Goal: Transaction & Acquisition: Register for event/course

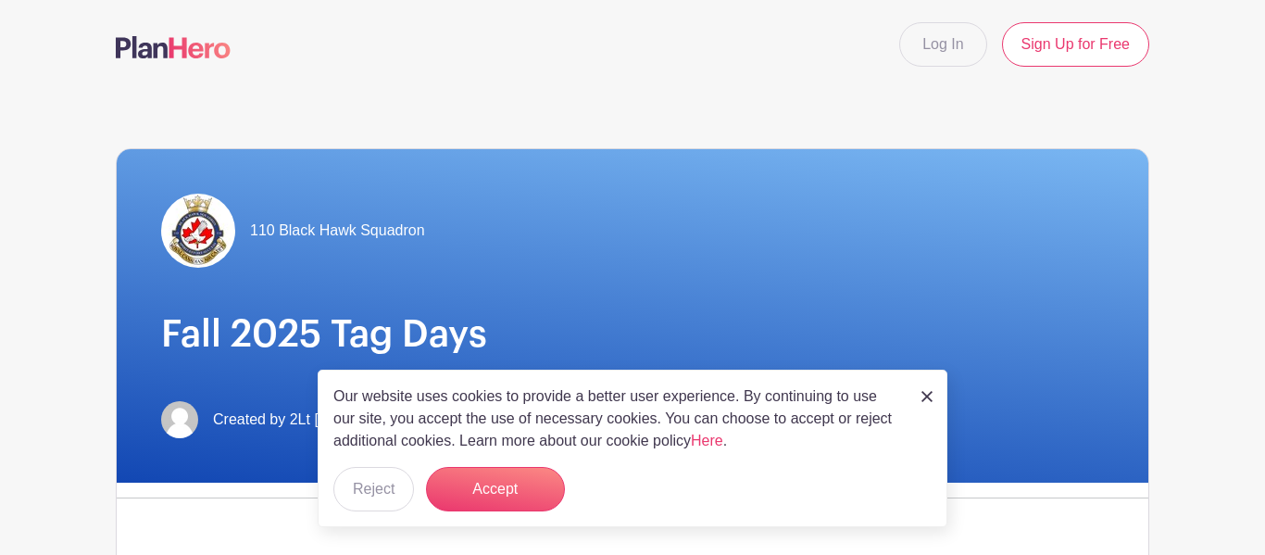
click at [924, 387] on link at bounding box center [927, 395] width 11 height 22
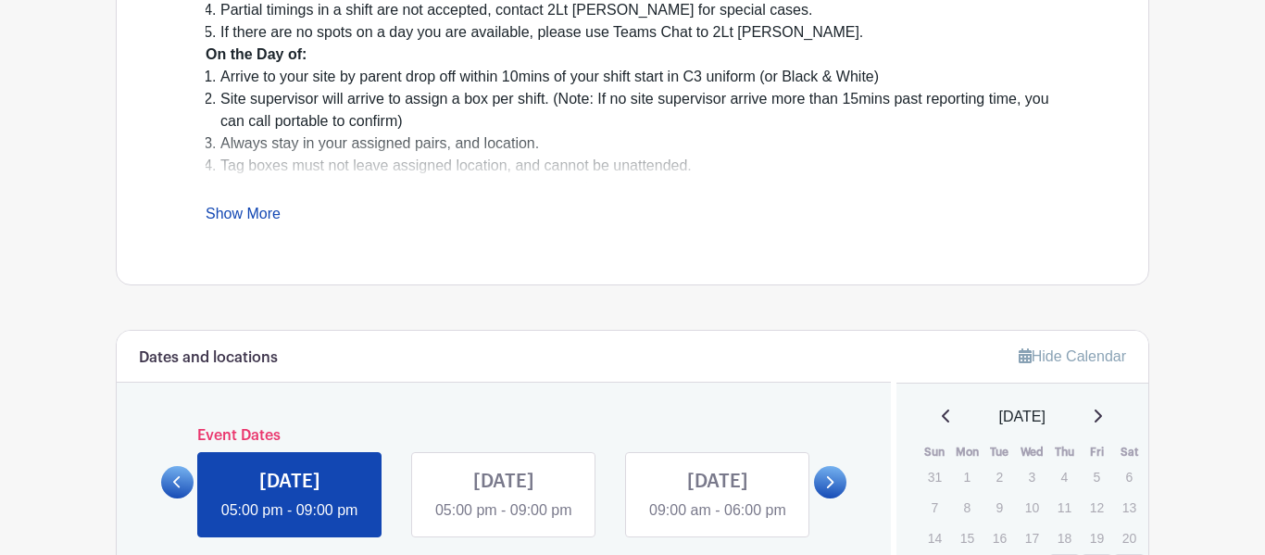
scroll to position [663, 0]
click at [271, 213] on link "Show More" at bounding box center [243, 216] width 75 height 23
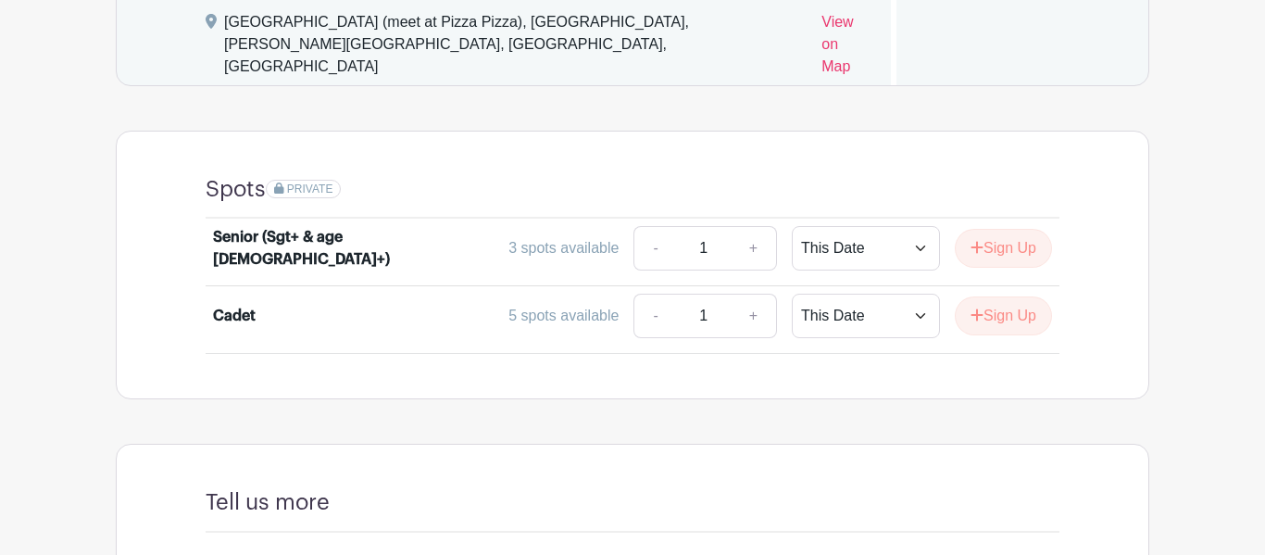
scroll to position [1463, 0]
click at [883, 251] on select "This Date Select Dates" at bounding box center [866, 249] width 148 height 44
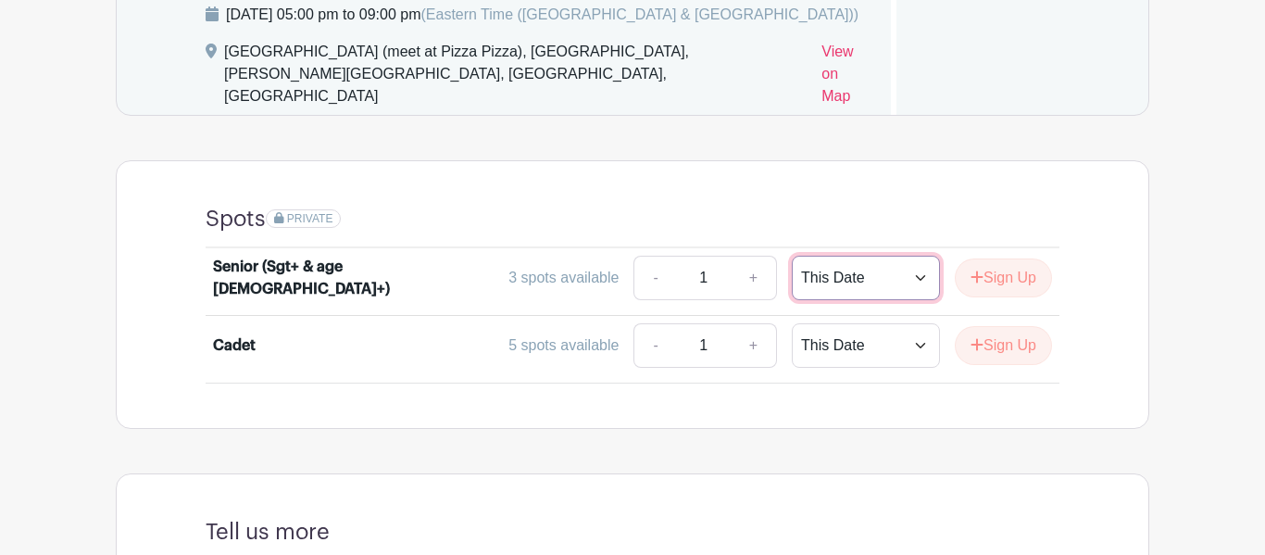
scroll to position [1433, 0]
click at [897, 283] on select "This Date Select Dates" at bounding box center [866, 279] width 148 height 44
click at [792, 266] on select "This Date Select Dates" at bounding box center [866, 279] width 148 height 44
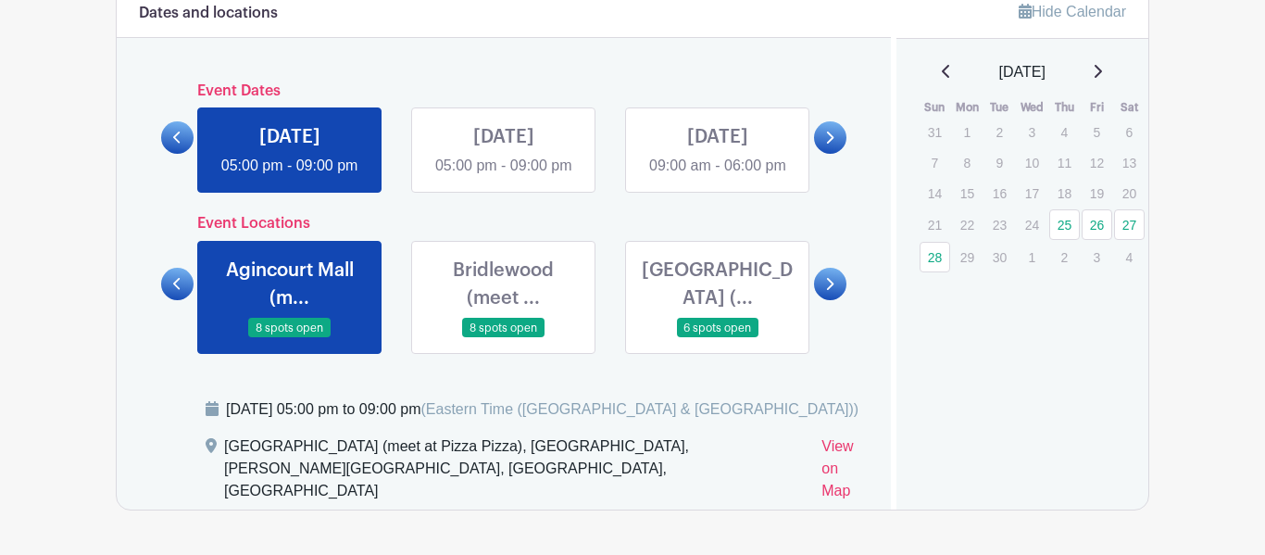
scroll to position [1038, 0]
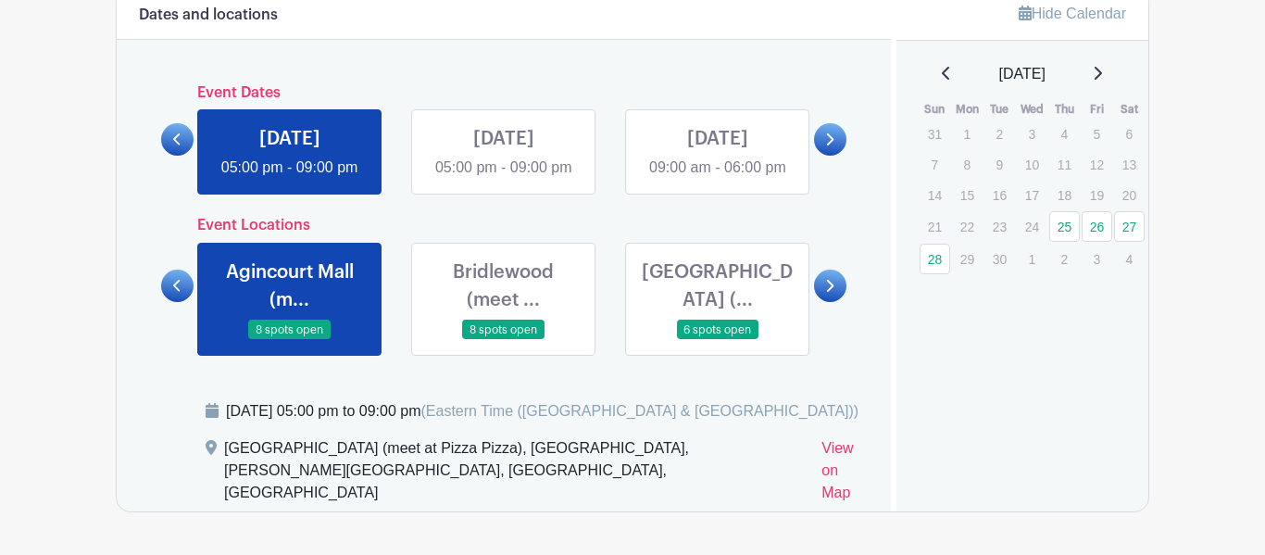
click at [504, 340] on link at bounding box center [504, 340] width 0 height 0
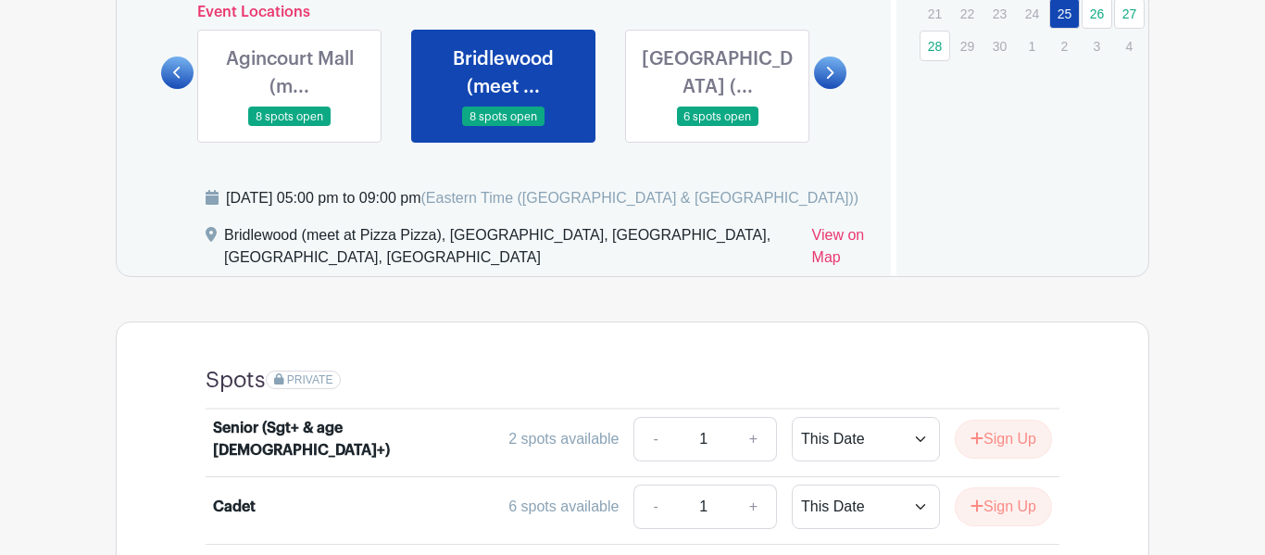
scroll to position [1204, 0]
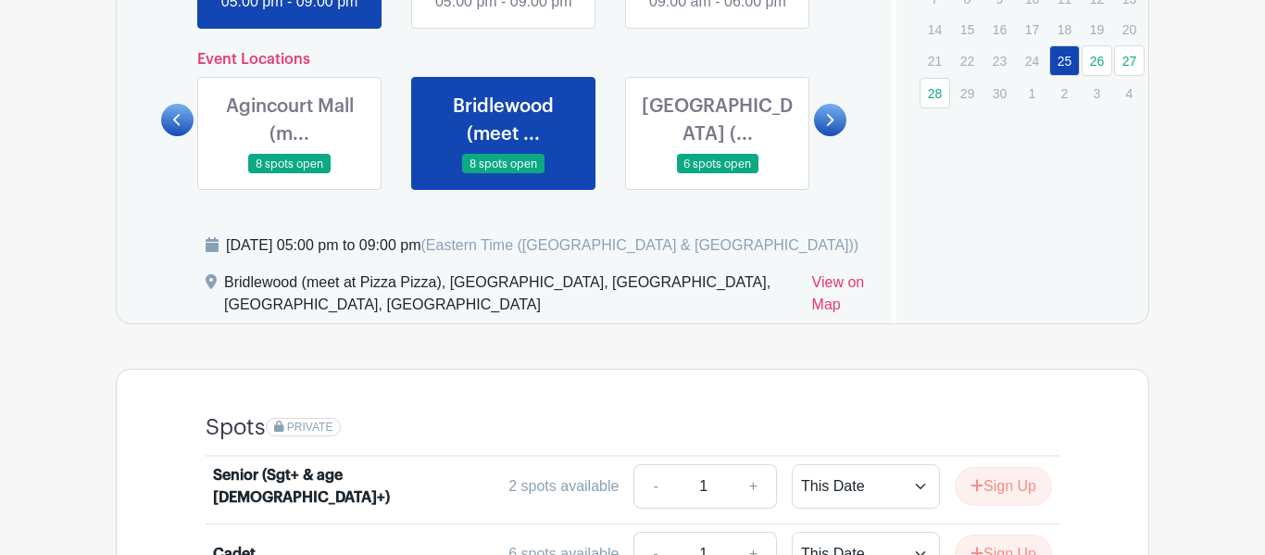
click at [835, 136] on link at bounding box center [830, 120] width 32 height 32
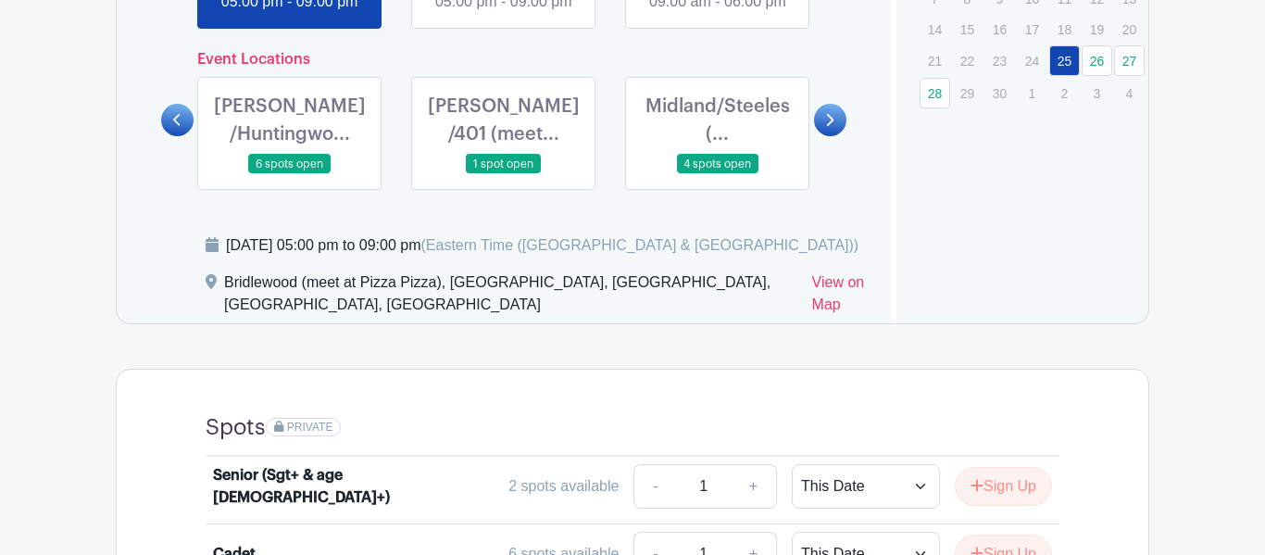
click at [185, 136] on link at bounding box center [177, 120] width 32 height 32
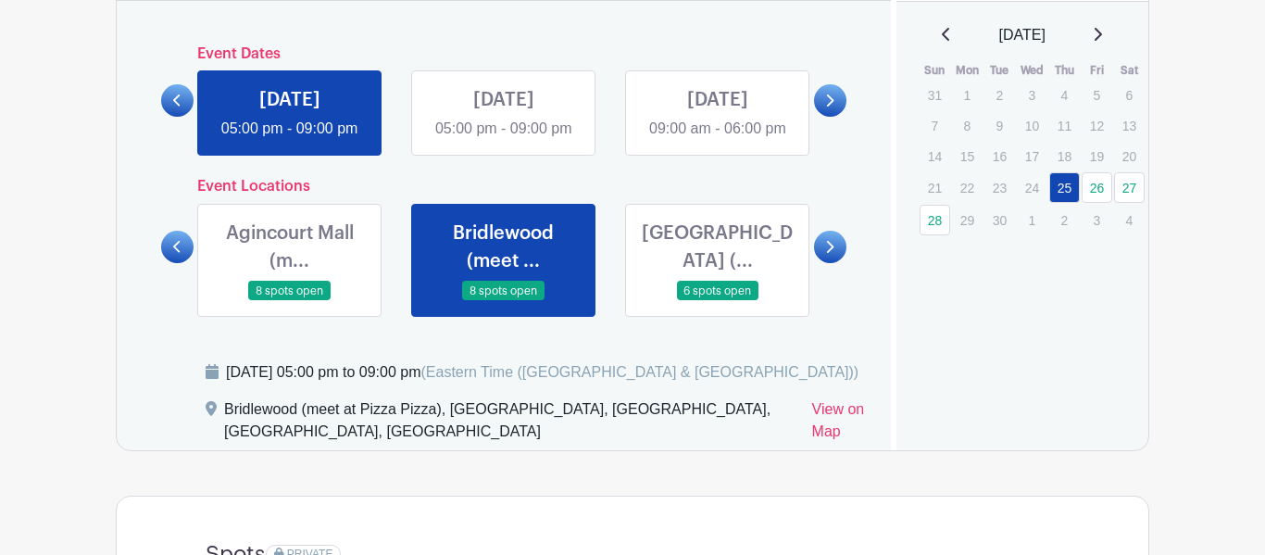
scroll to position [1074, 0]
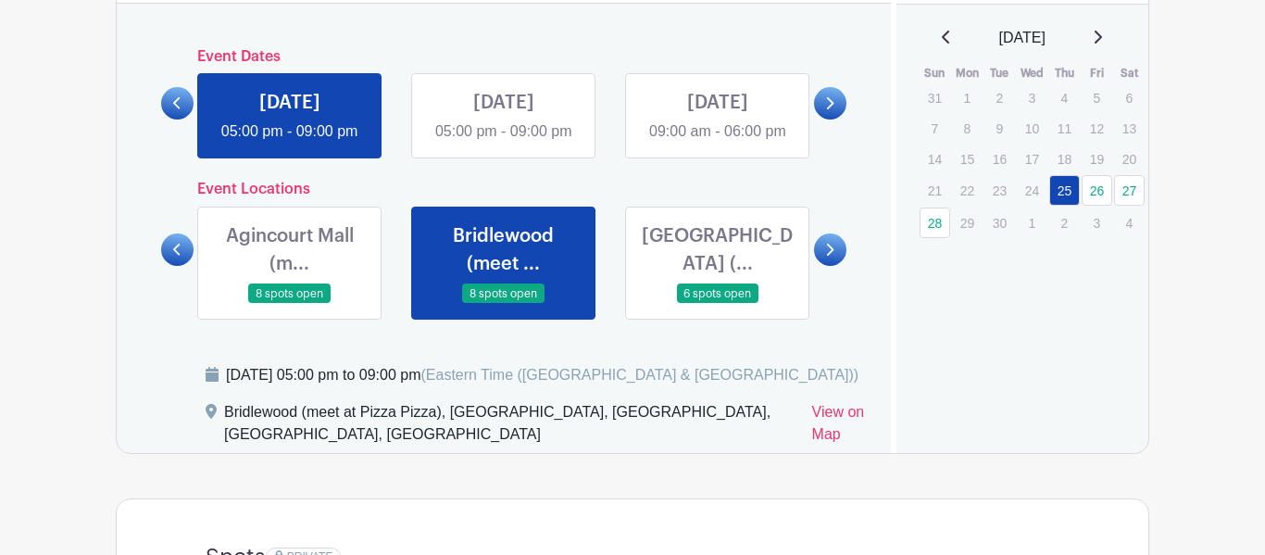
click at [504, 143] on link at bounding box center [504, 143] width 0 height 0
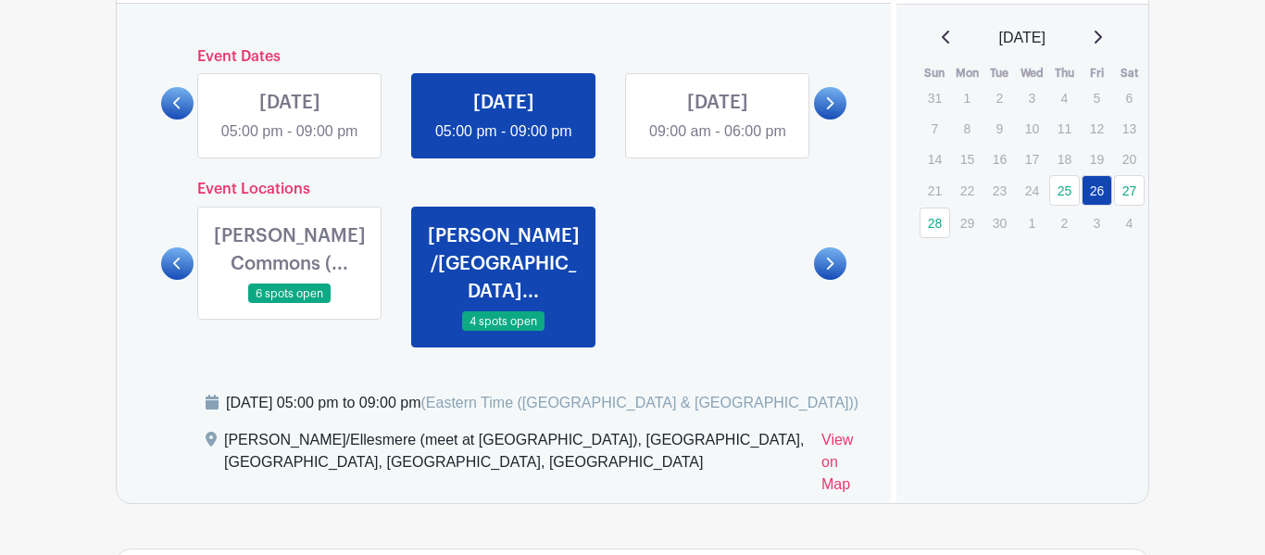
click at [184, 280] on link at bounding box center [177, 263] width 32 height 32
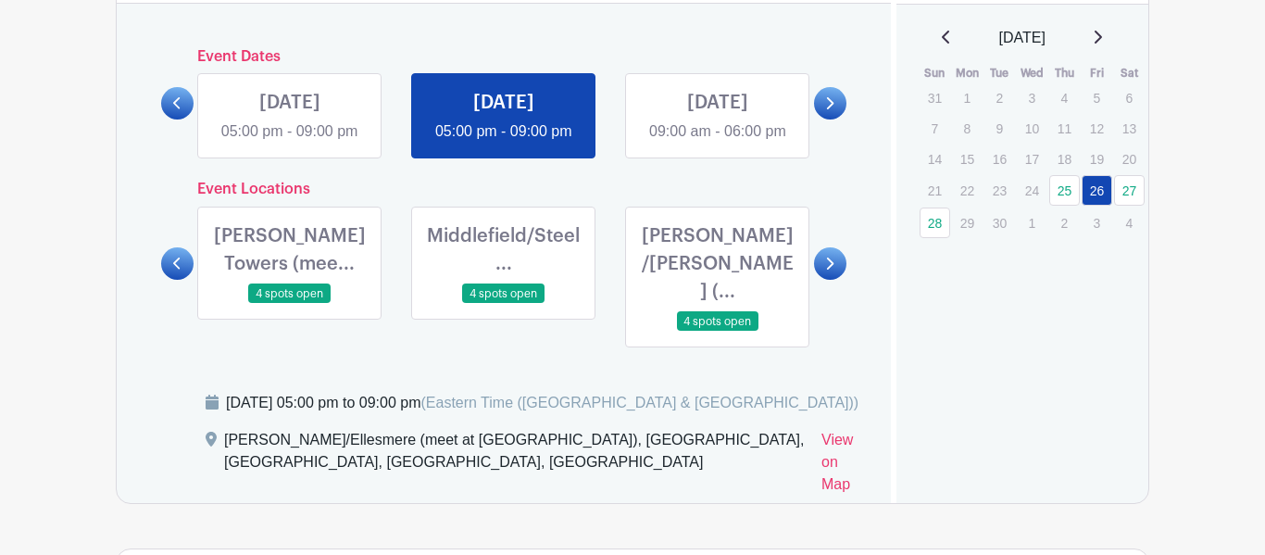
click at [184, 280] on link at bounding box center [177, 263] width 32 height 32
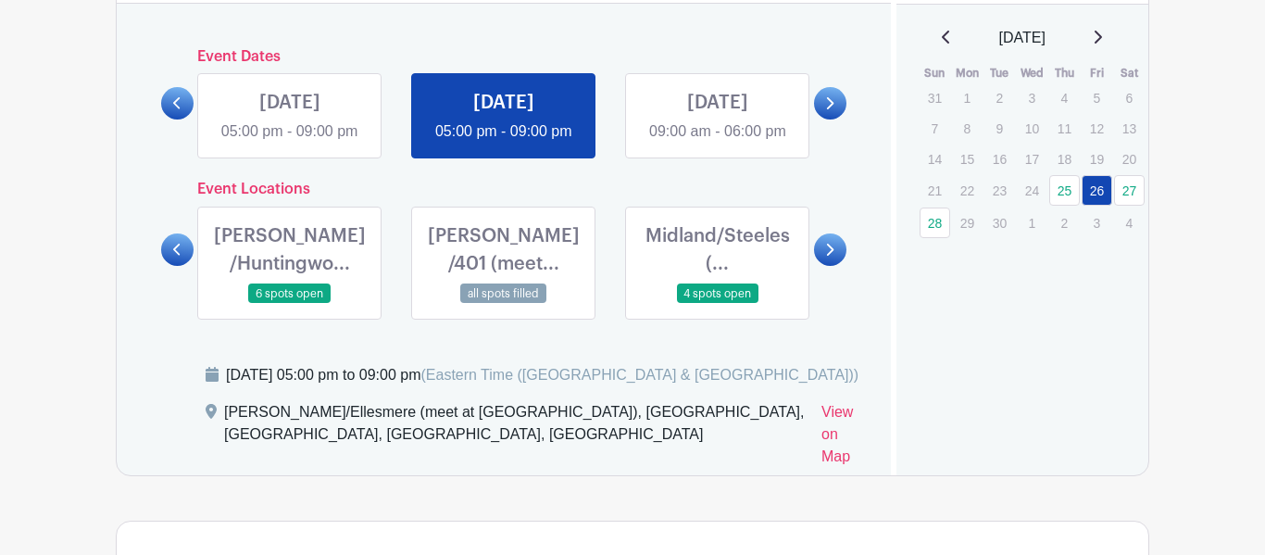
click at [822, 266] on link at bounding box center [830, 249] width 32 height 32
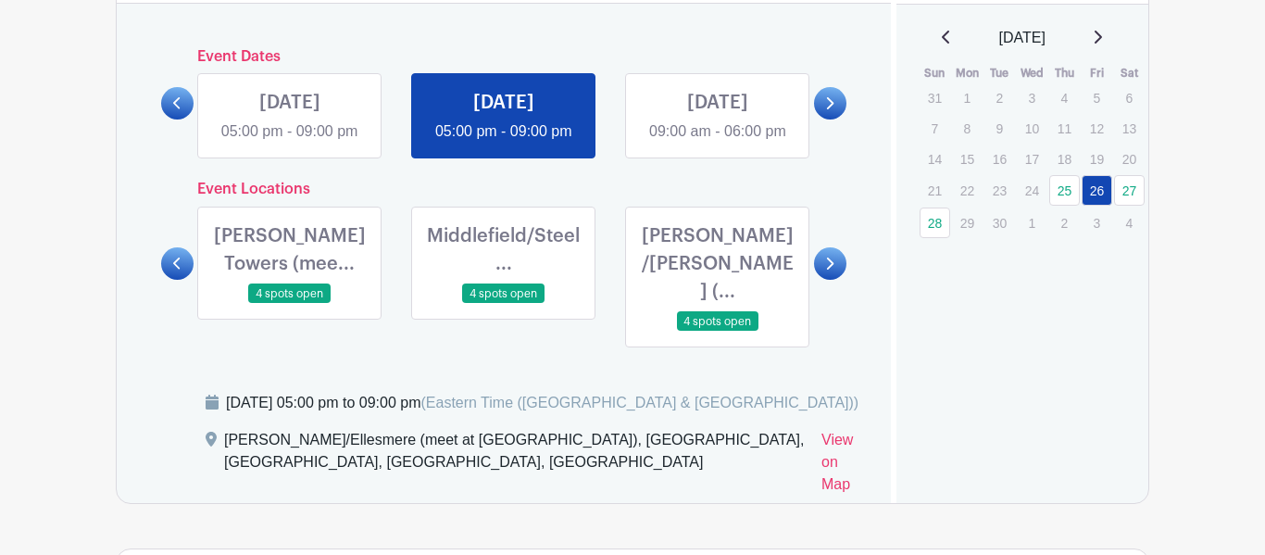
click at [718, 332] on link at bounding box center [718, 332] width 0 height 0
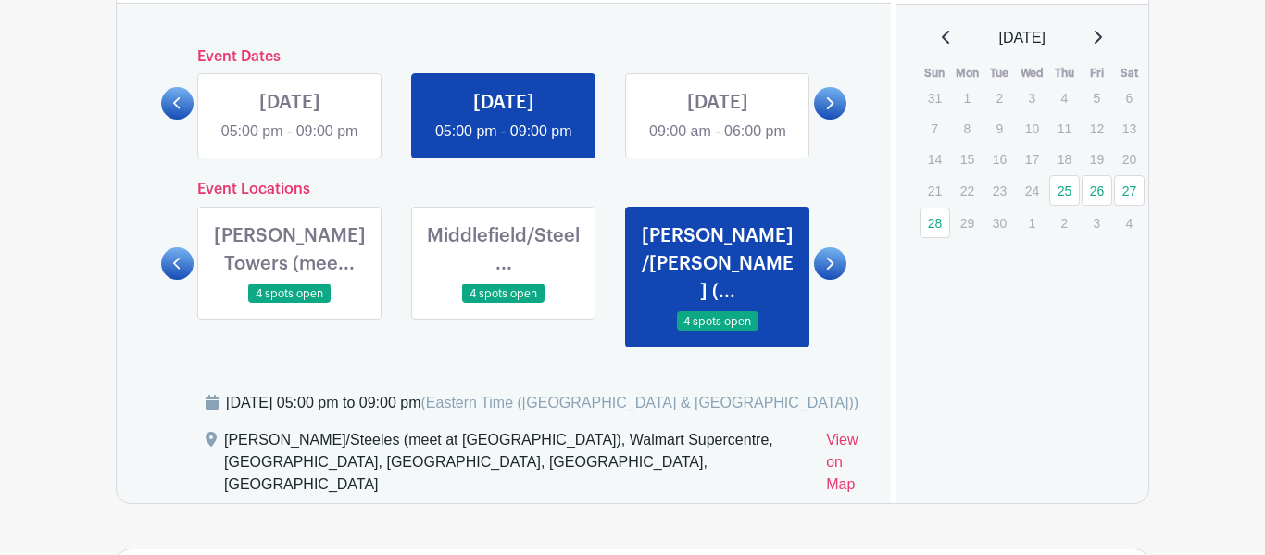
click at [718, 332] on link at bounding box center [718, 332] width 0 height 0
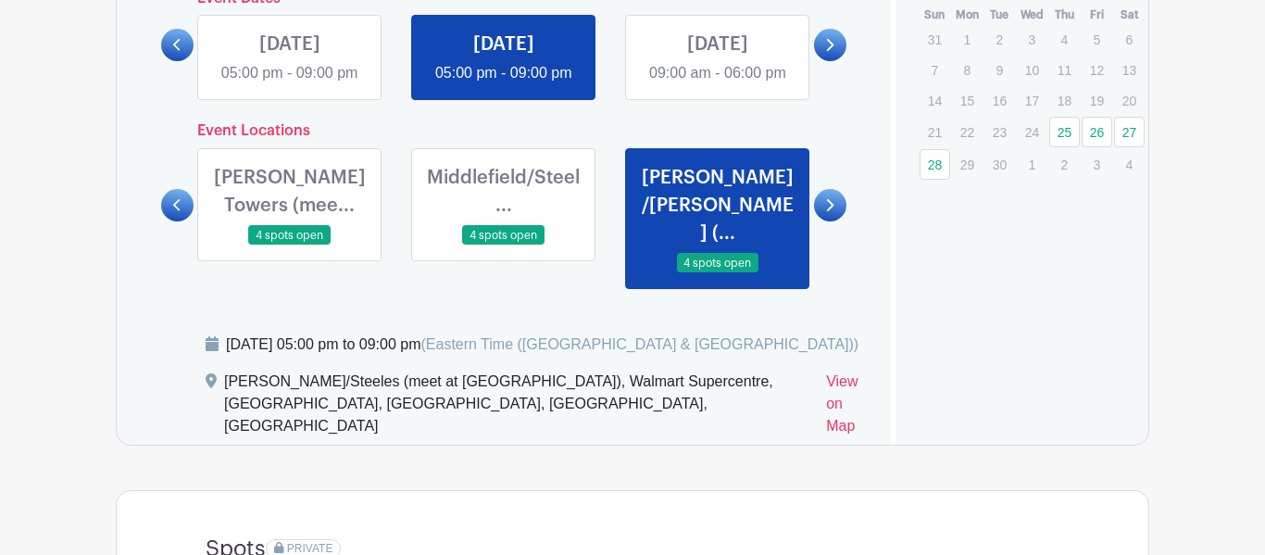
scroll to position [1134, 0]
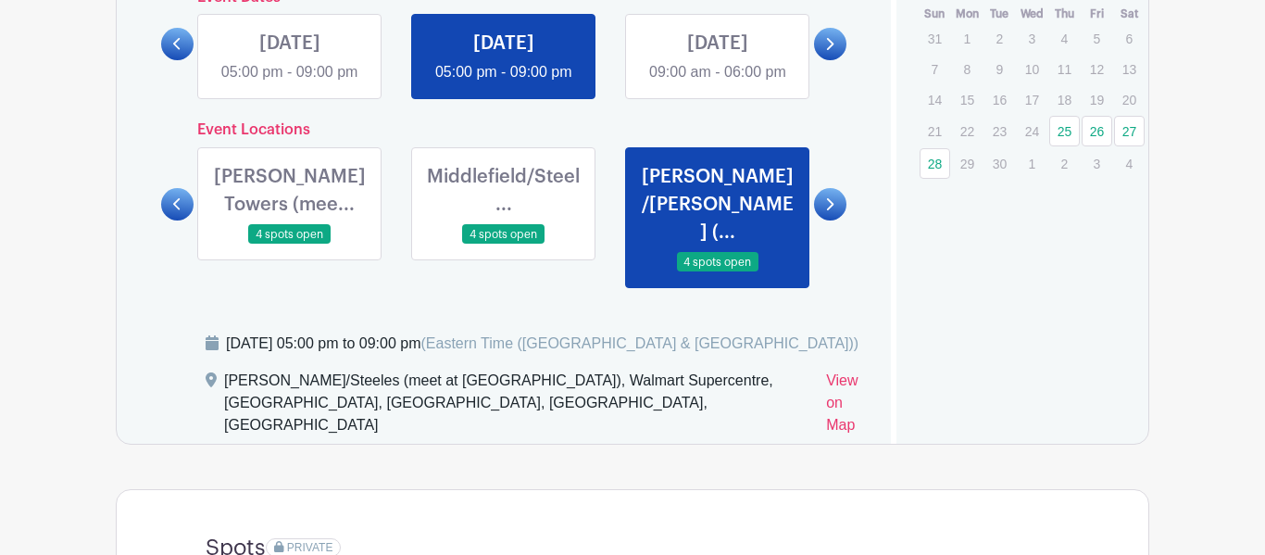
click at [172, 220] on link at bounding box center [177, 204] width 32 height 32
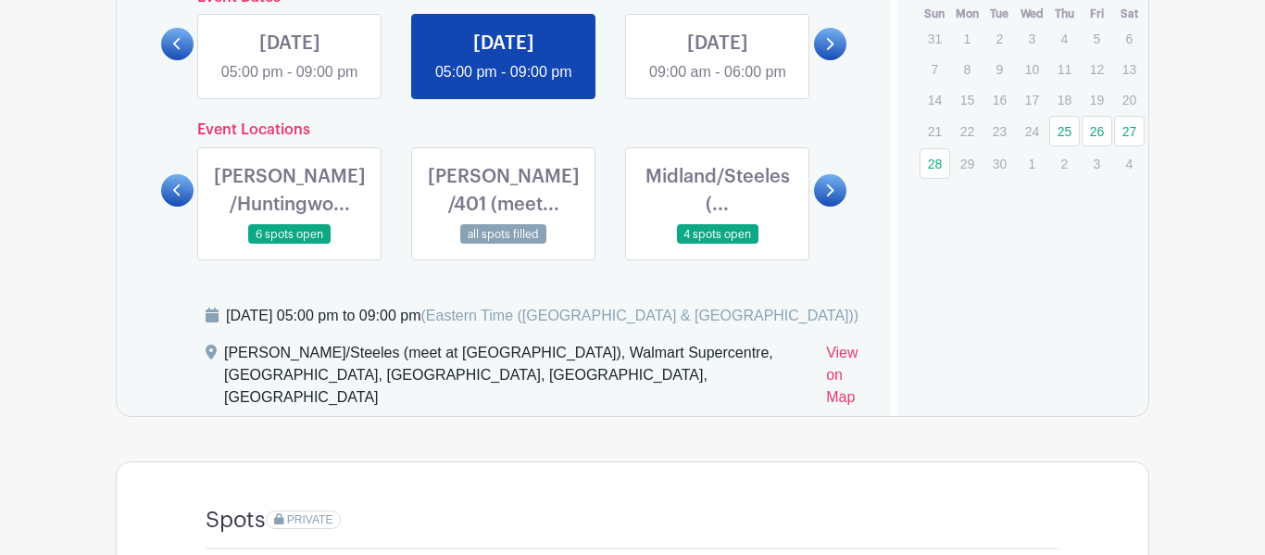
click at [172, 207] on link at bounding box center [177, 190] width 32 height 32
click at [174, 207] on link at bounding box center [177, 190] width 32 height 32
click at [178, 207] on link at bounding box center [177, 190] width 32 height 32
click at [504, 245] on link at bounding box center [504, 245] width 0 height 0
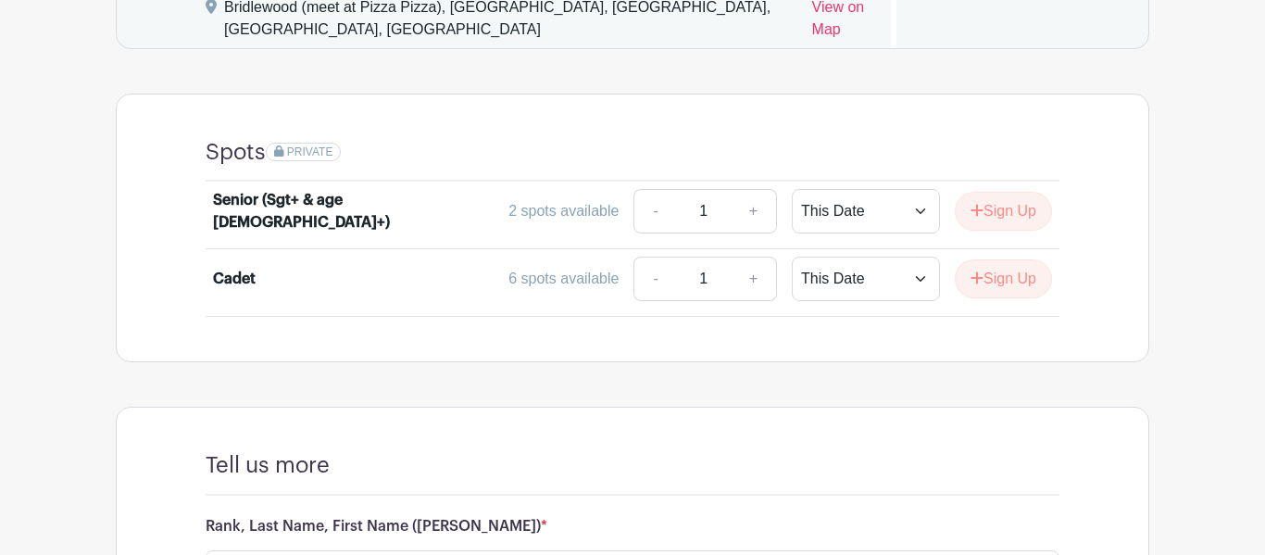
scroll to position [1484, 0]
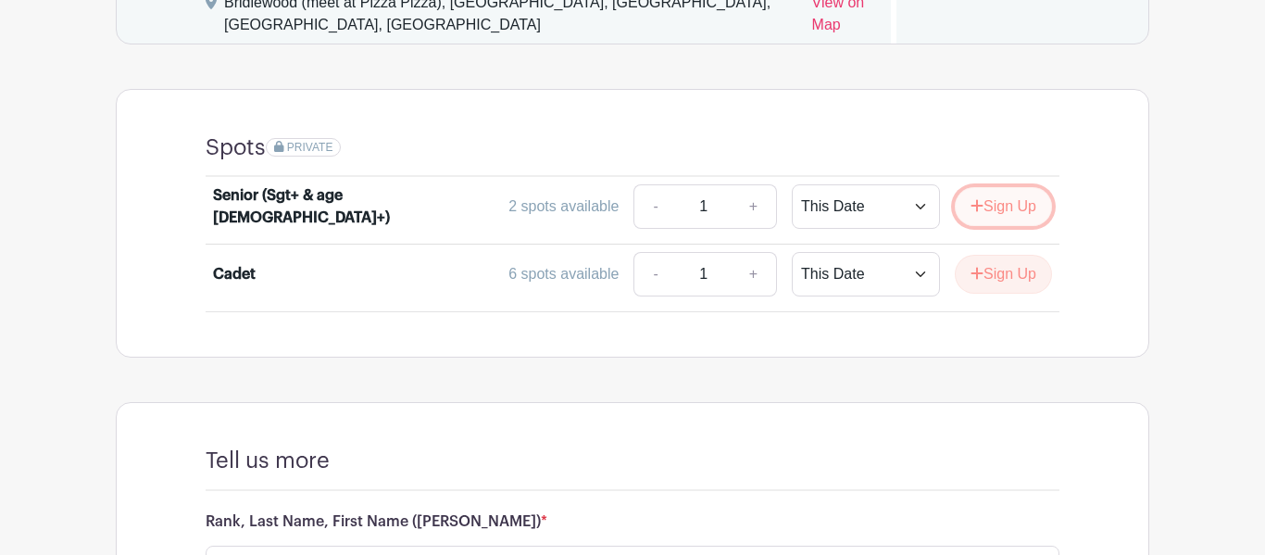
click at [997, 226] on button "Sign Up" at bounding box center [1003, 206] width 97 height 39
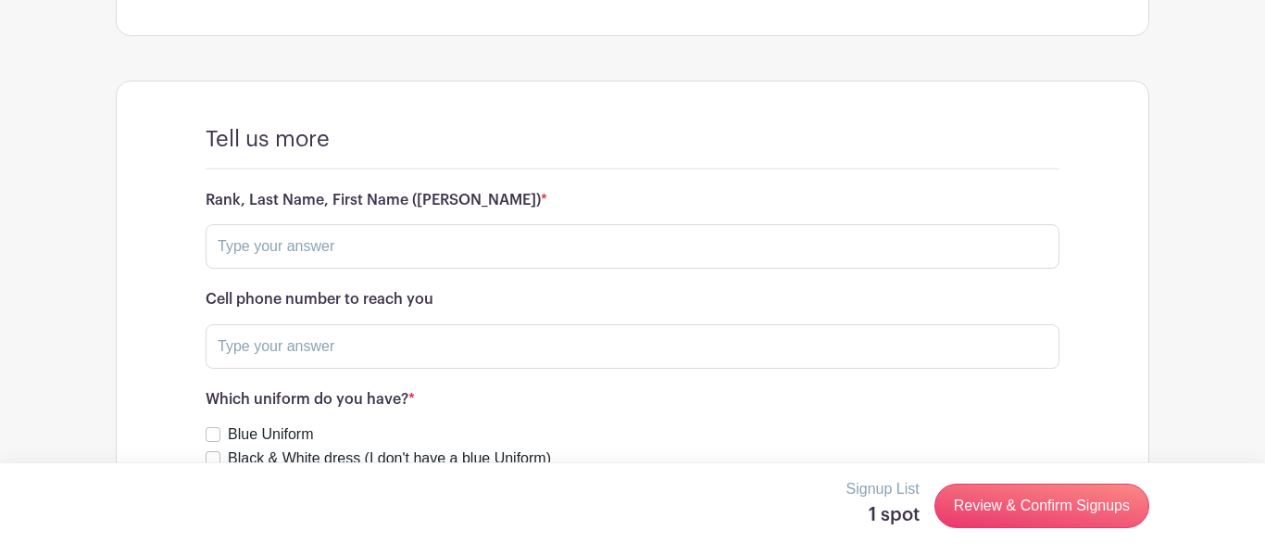
scroll to position [1806, 0]
click at [659, 268] on input "text" at bounding box center [633, 245] width 854 height 44
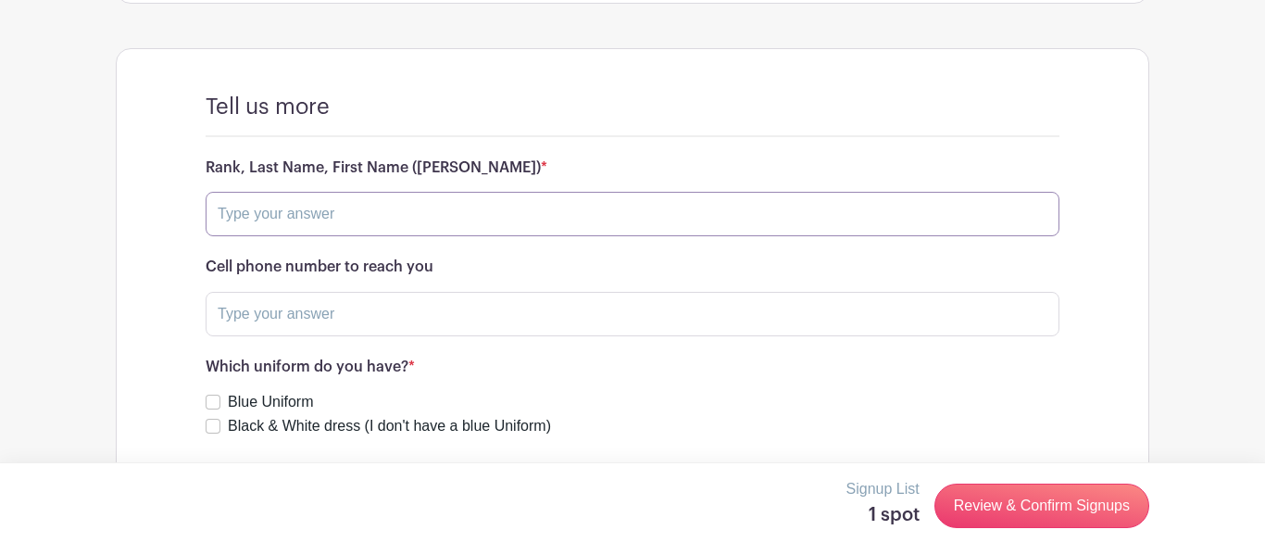
scroll to position [1934, 0]
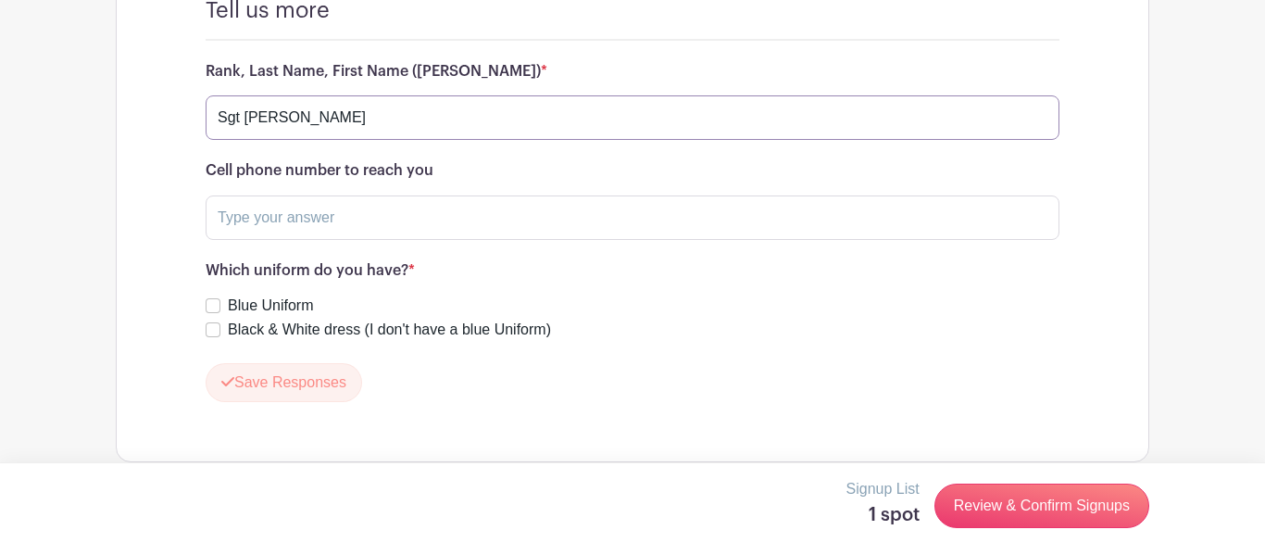
type input "Sgt [PERSON_NAME]"
click at [504, 240] on input "text" at bounding box center [633, 217] width 854 height 44
type input "none"
click at [258, 317] on label "Blue Uniform" at bounding box center [270, 306] width 85 height 22
click at [220, 313] on input "Blue Uniform" at bounding box center [213, 305] width 15 height 15
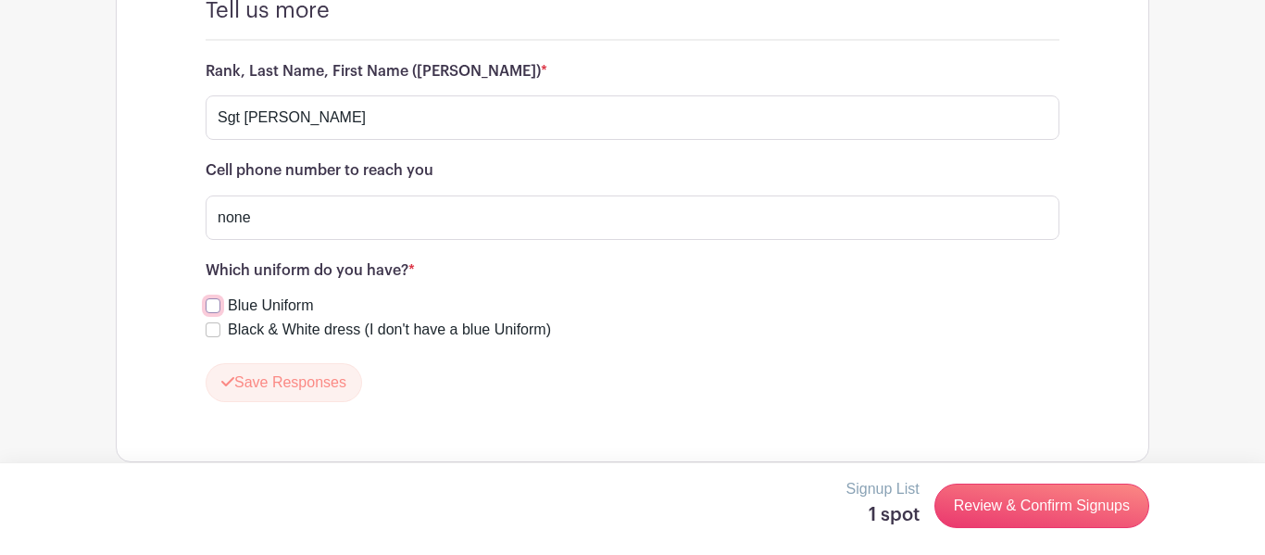
checkbox input "true"
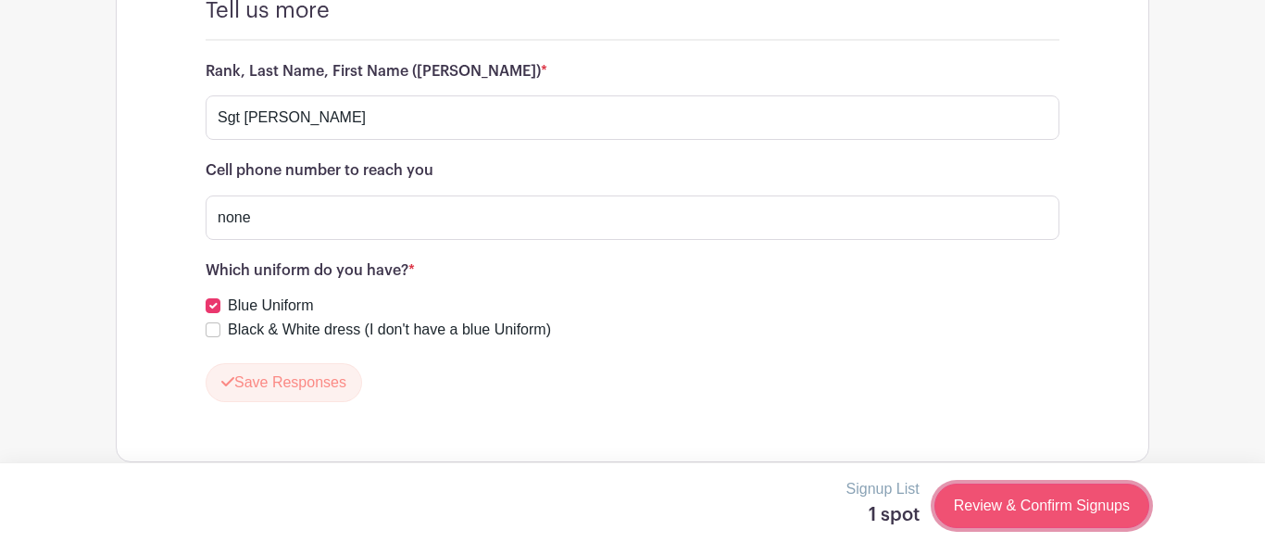
click at [1079, 518] on link "Review & Confirm Signups" at bounding box center [1042, 505] width 215 height 44
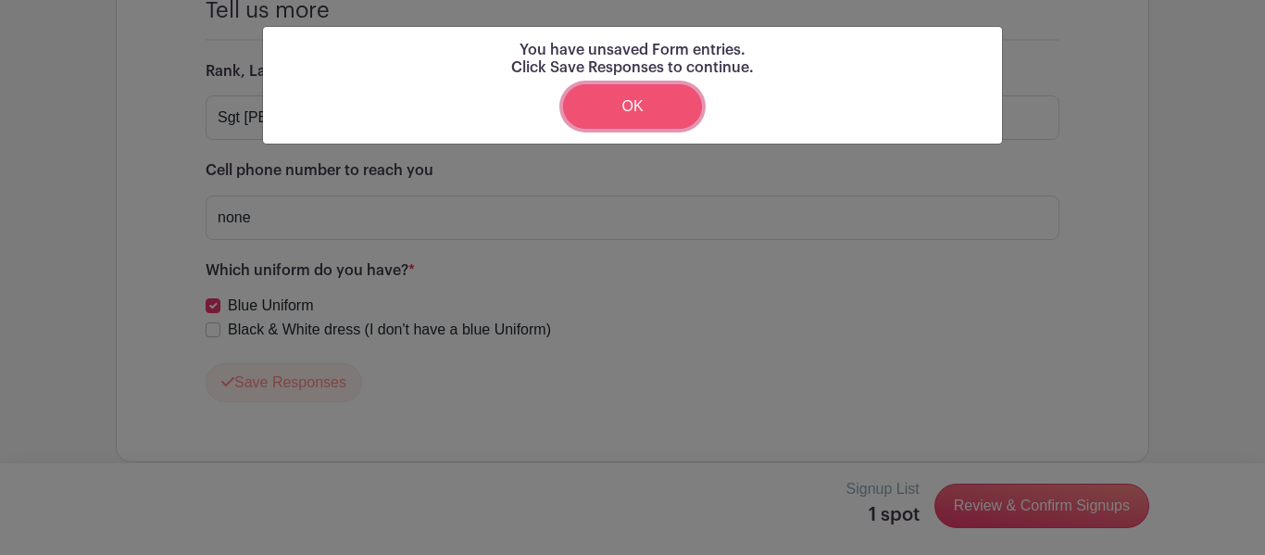
click at [636, 107] on link "OK" at bounding box center [632, 106] width 139 height 44
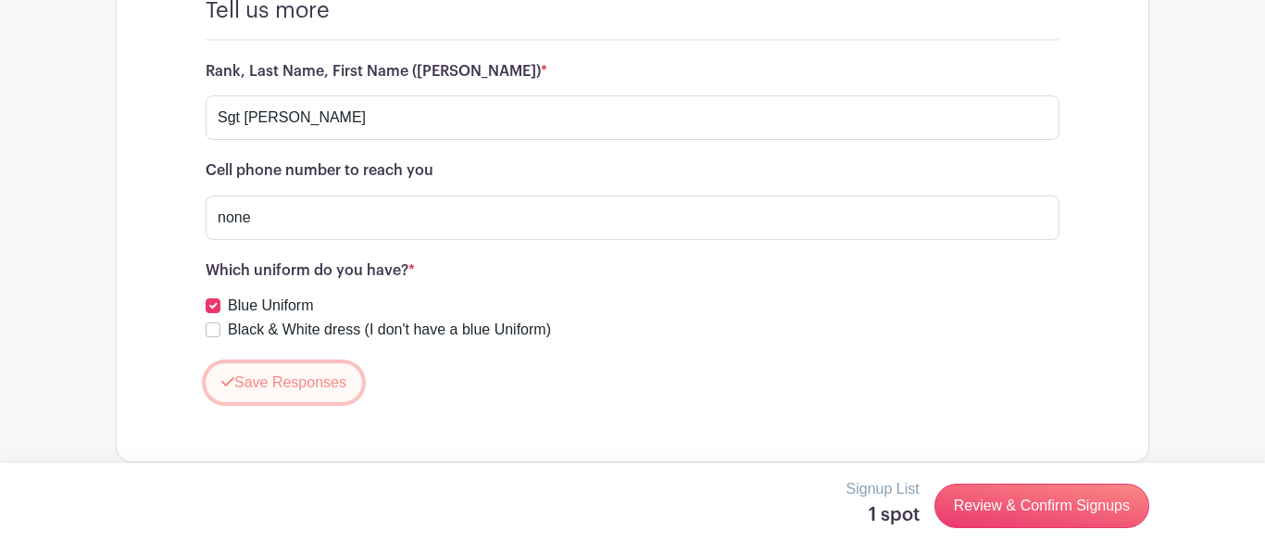
click at [263, 402] on button "Save Responses" at bounding box center [284, 382] width 157 height 39
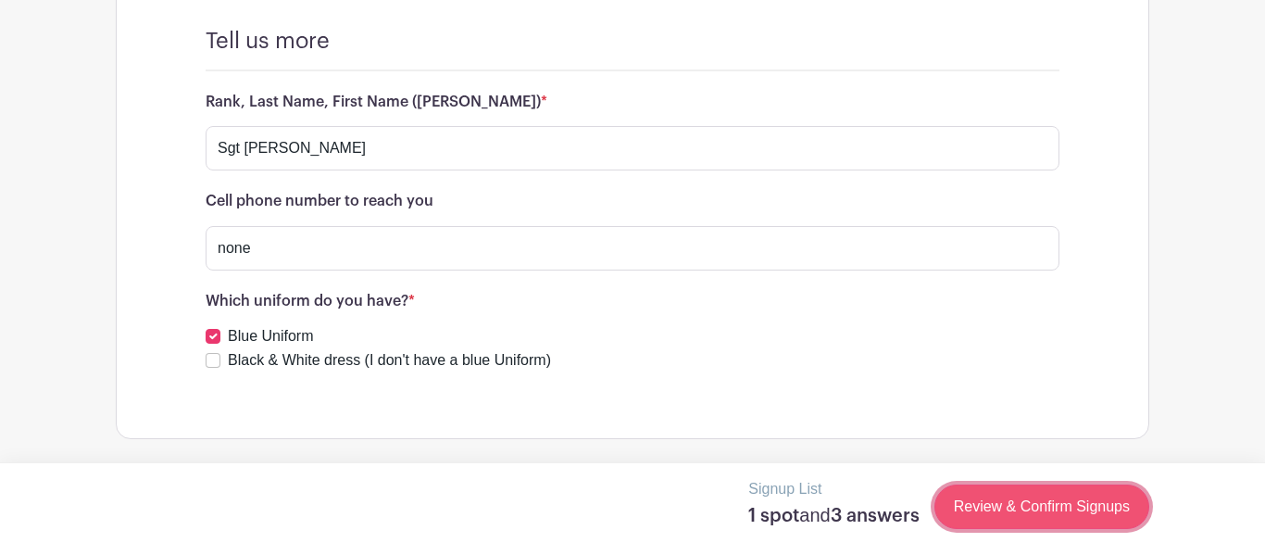
click at [1050, 519] on link "Review & Confirm Signups" at bounding box center [1042, 506] width 215 height 44
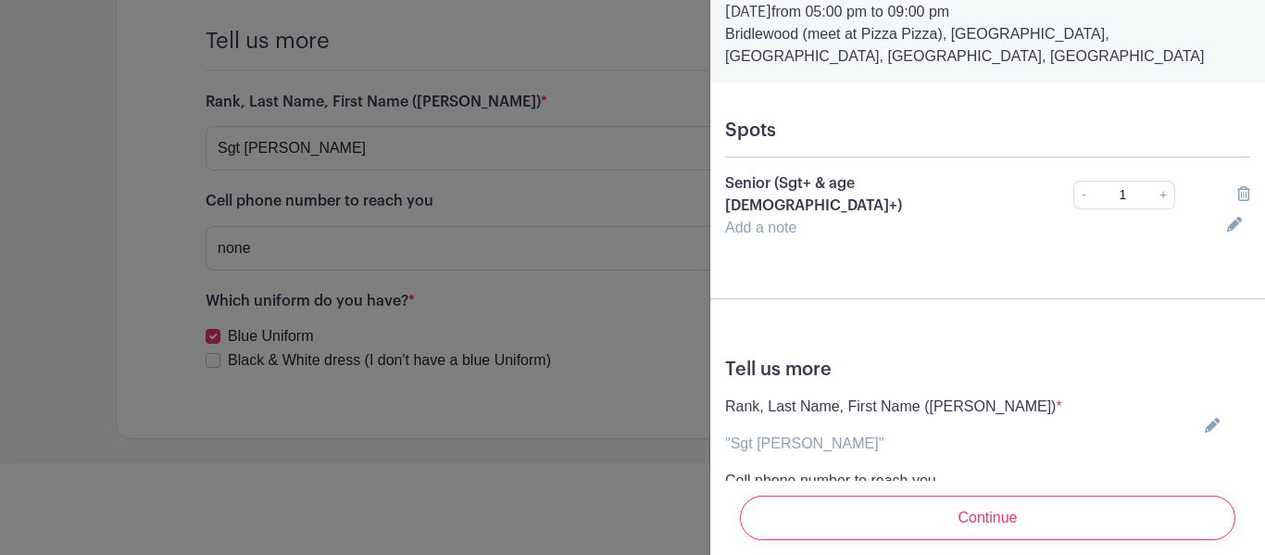
scroll to position [0, 0]
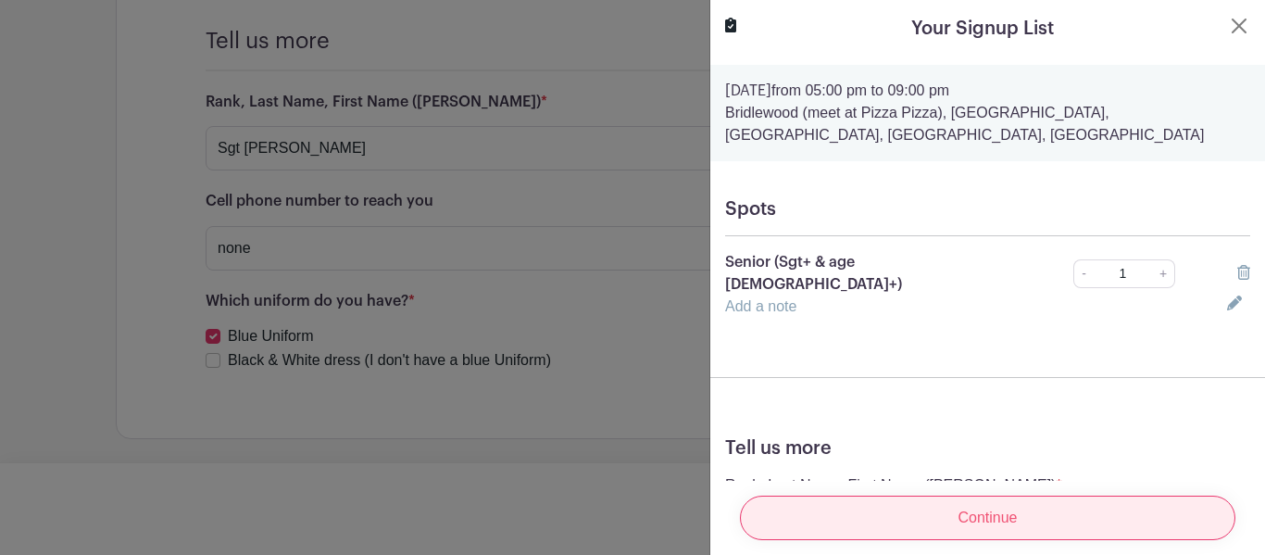
click at [957, 514] on input "Continue" at bounding box center [988, 518] width 496 height 44
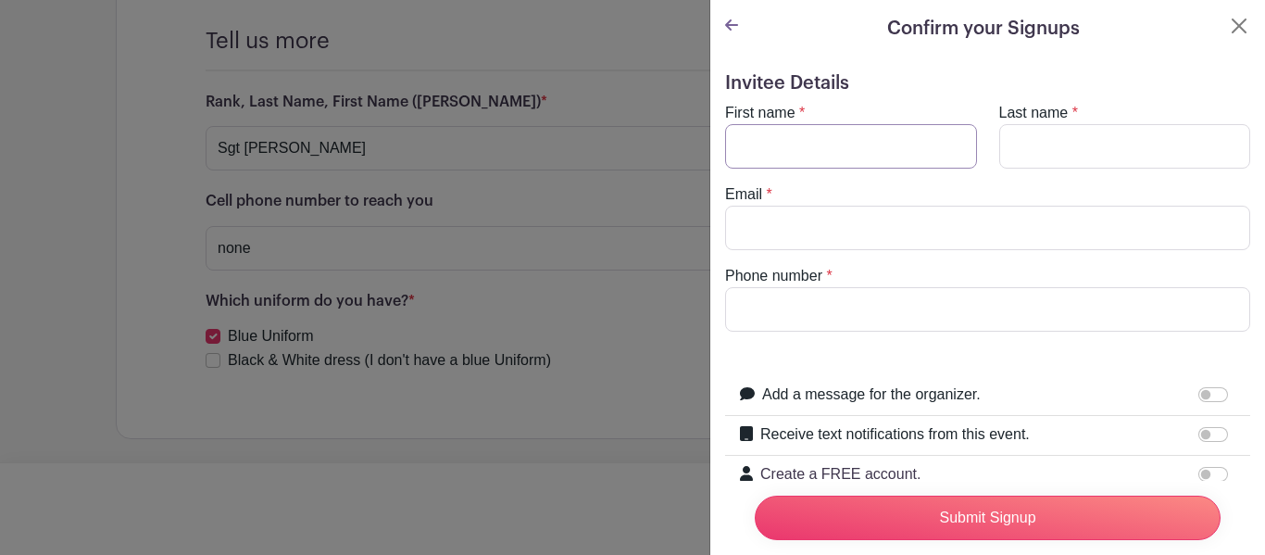
click at [929, 140] on input "First name" at bounding box center [851, 146] width 252 height 44
type input "[PERSON_NAME]"
type input "[EMAIL_ADDRESS][DOMAIN_NAME]"
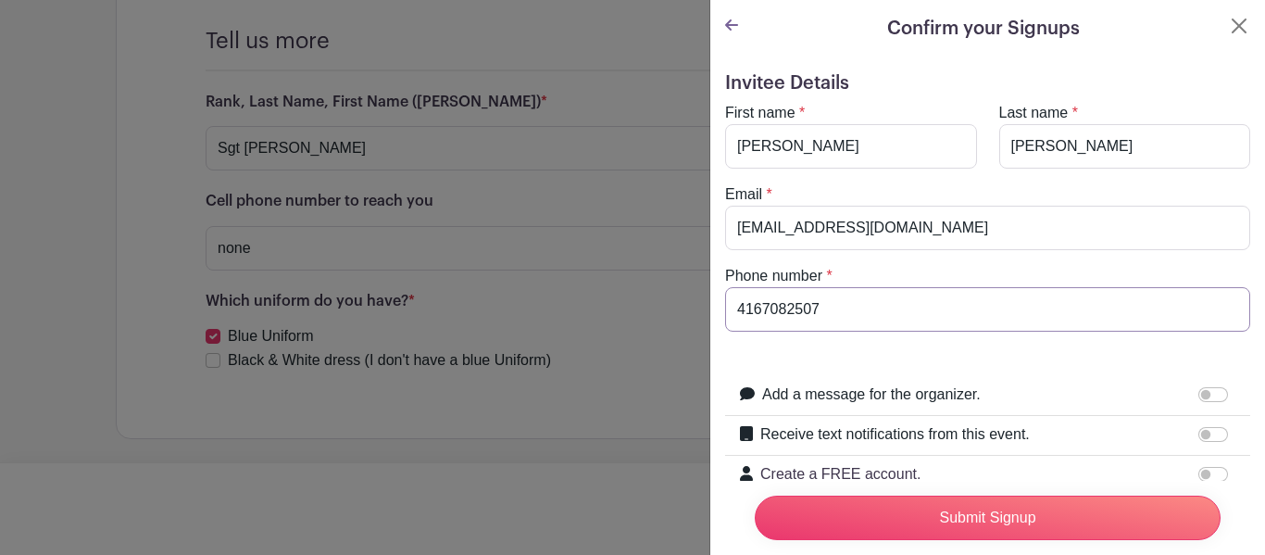
click at [843, 306] on input "4167082507" at bounding box center [987, 309] width 525 height 44
type input "4"
type input "none"
click at [909, 236] on input "[EMAIL_ADDRESS][DOMAIN_NAME]" at bounding box center [987, 228] width 525 height 44
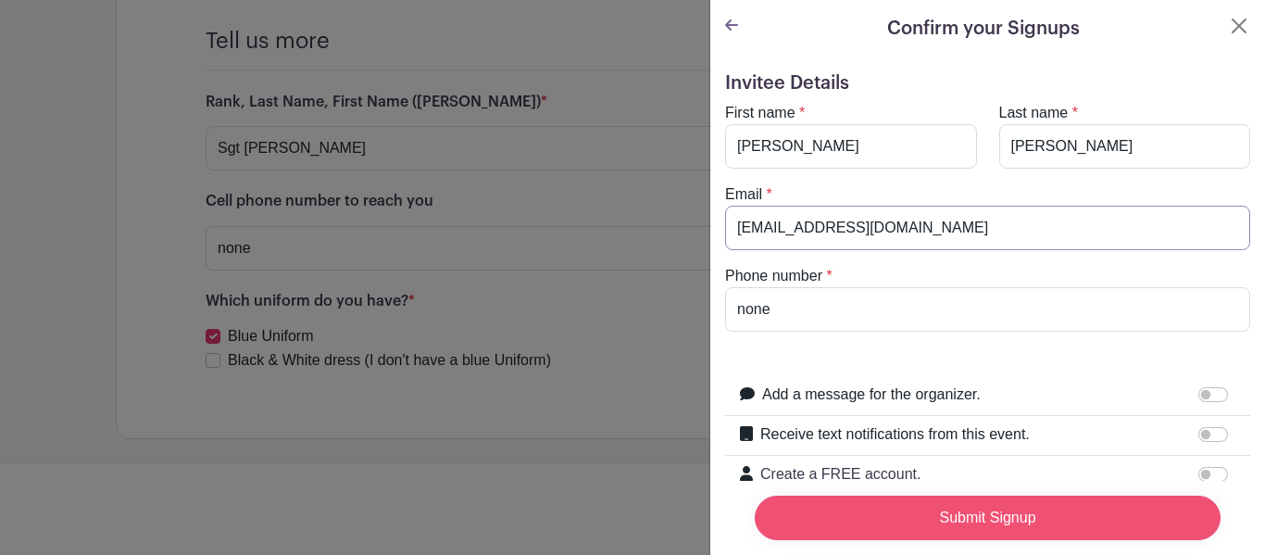
type input "[EMAIL_ADDRESS][DOMAIN_NAME]"
click at [959, 522] on input "Submit Signup" at bounding box center [988, 518] width 466 height 44
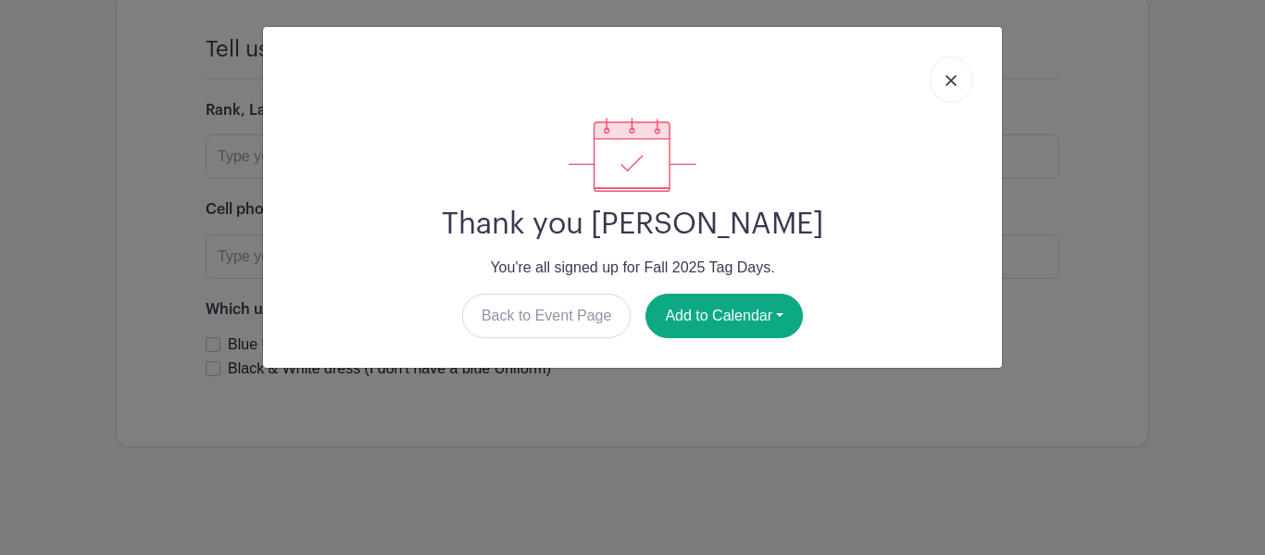
scroll to position [1973, 0]
click at [955, 77] on img at bounding box center [951, 80] width 11 height 11
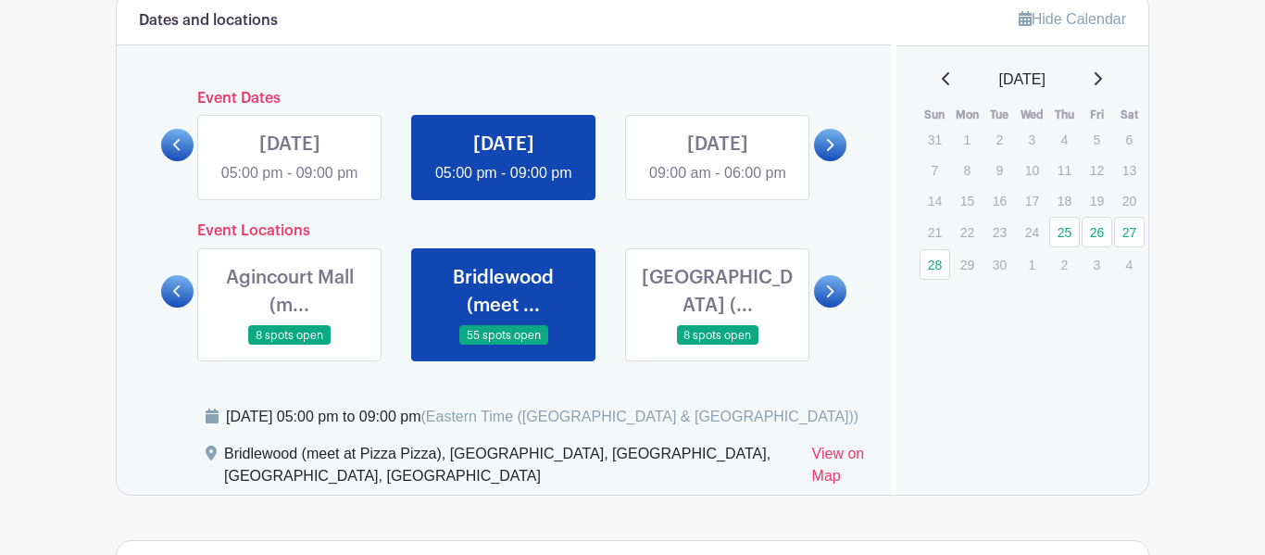
scroll to position [1051, 0]
